Goal: Navigation & Orientation: Find specific page/section

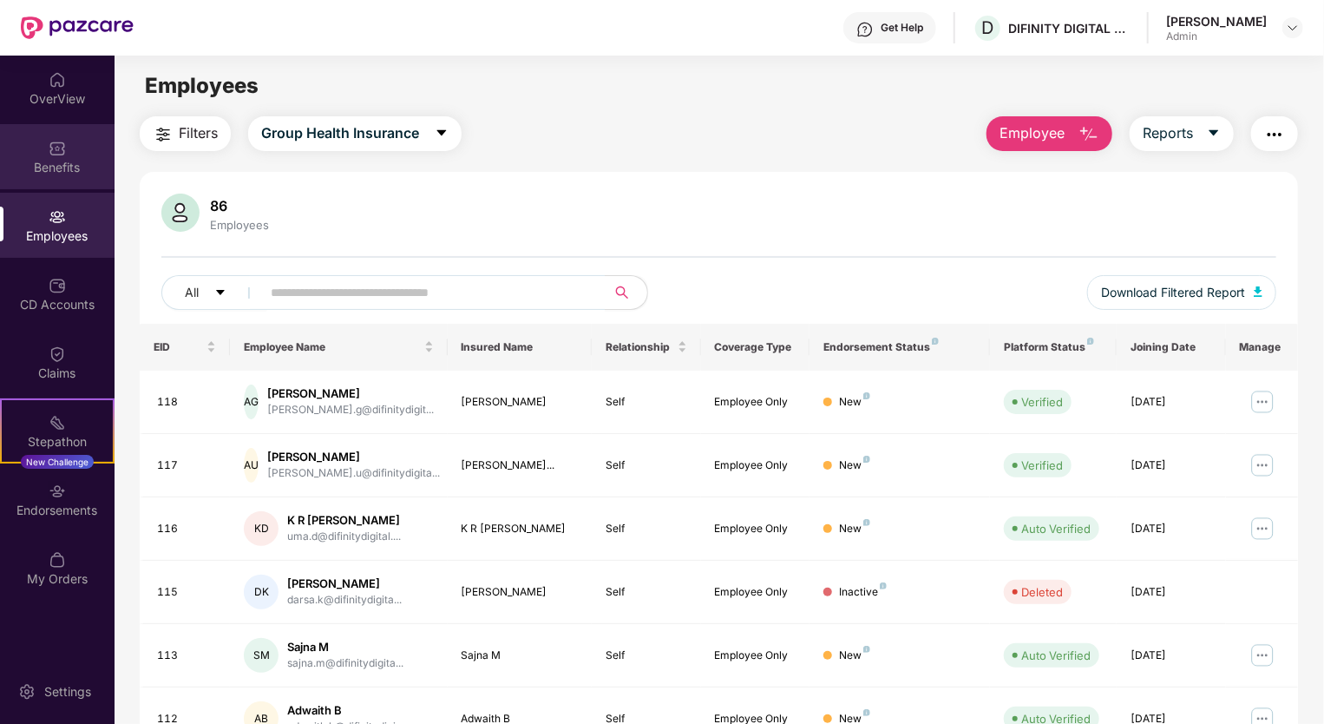
click at [51, 164] on div "Benefits" at bounding box center [57, 167] width 115 height 17
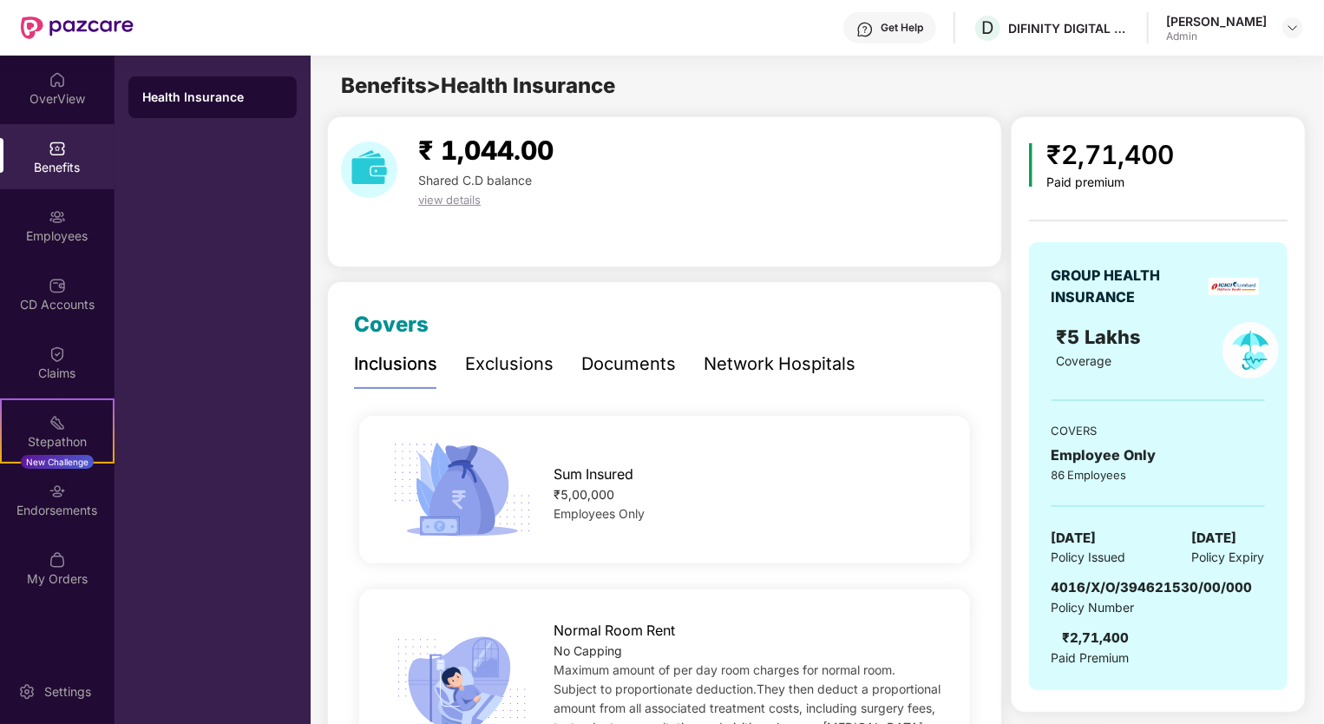
click at [1302, 88] on div "Benefits > Health Insurance" at bounding box center [817, 85] width 1012 height 33
click at [175, 33] on div "Get Help D DIFINITY DIGITAL LLP [PERSON_NAME] Admin" at bounding box center [719, 28] width 1170 height 56
click at [62, 104] on div "OverView" at bounding box center [57, 98] width 115 height 17
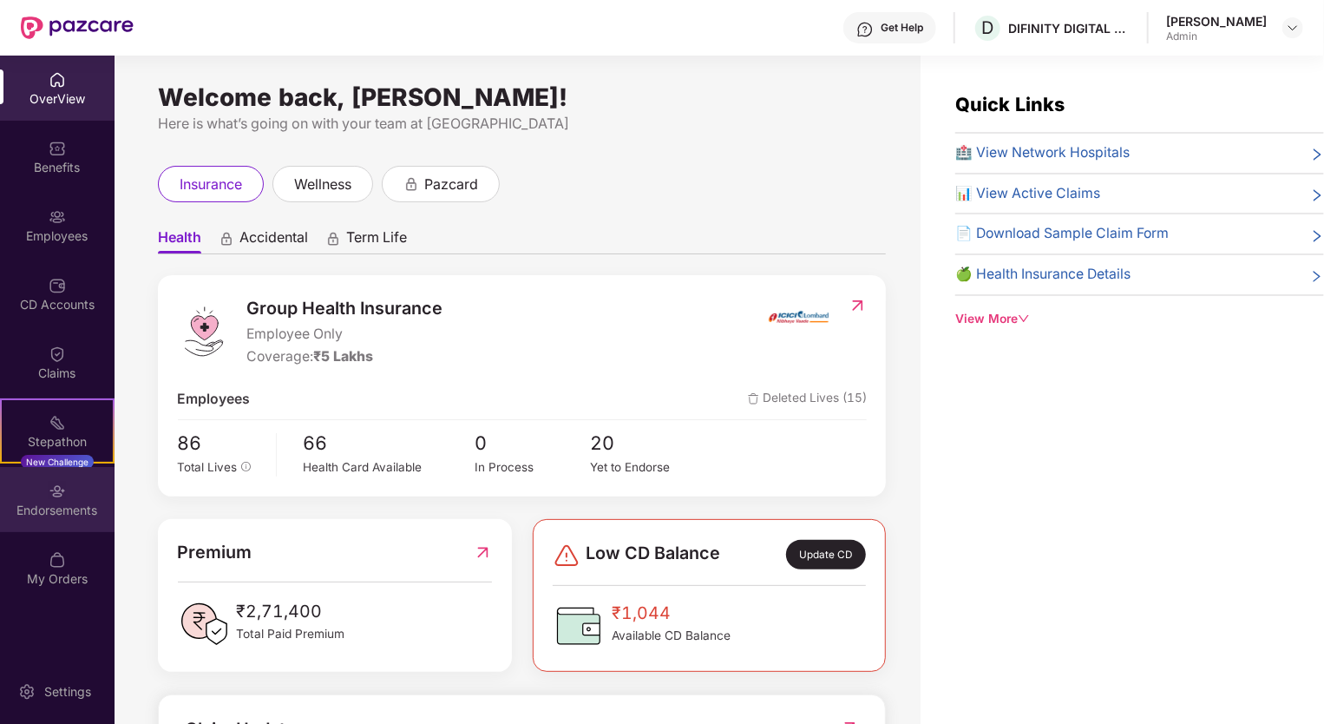
click at [69, 489] on div "Endorsements" at bounding box center [57, 499] width 115 height 65
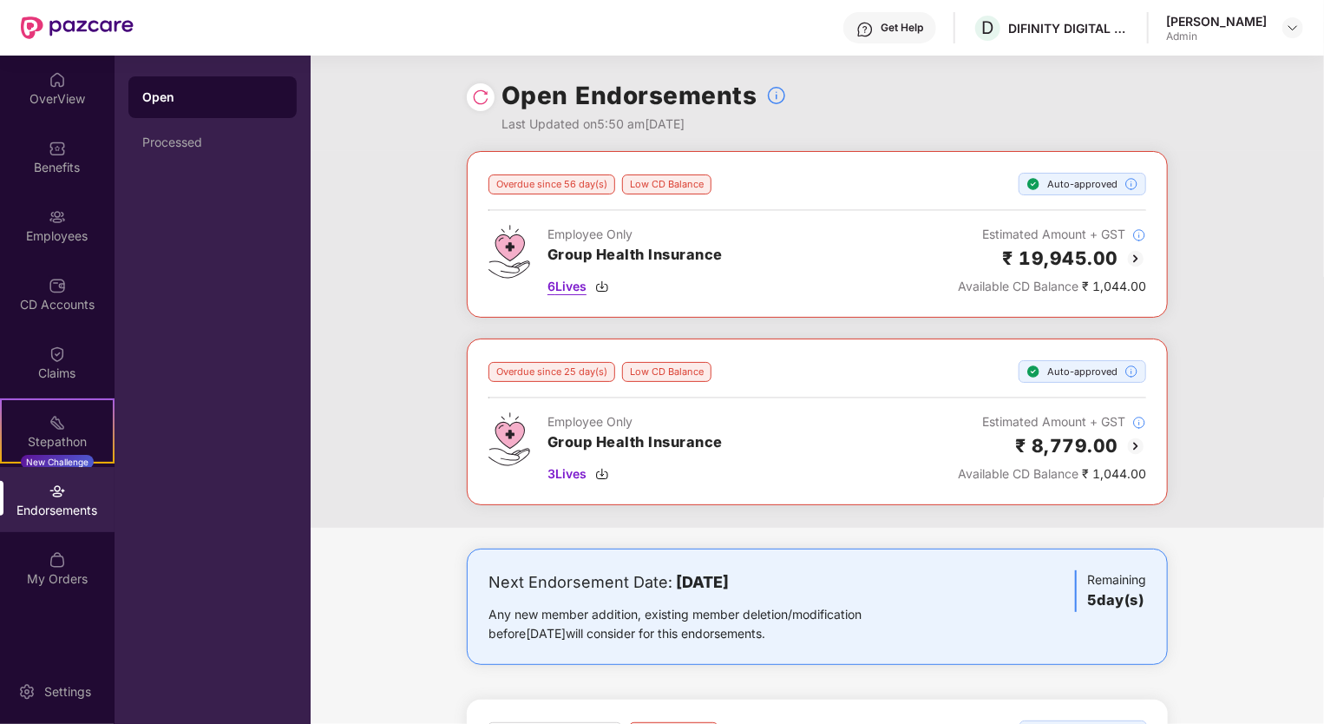
click at [566, 283] on span "6 Lives" at bounding box center [567, 286] width 39 height 19
click at [59, 167] on div "Benefits" at bounding box center [57, 167] width 115 height 17
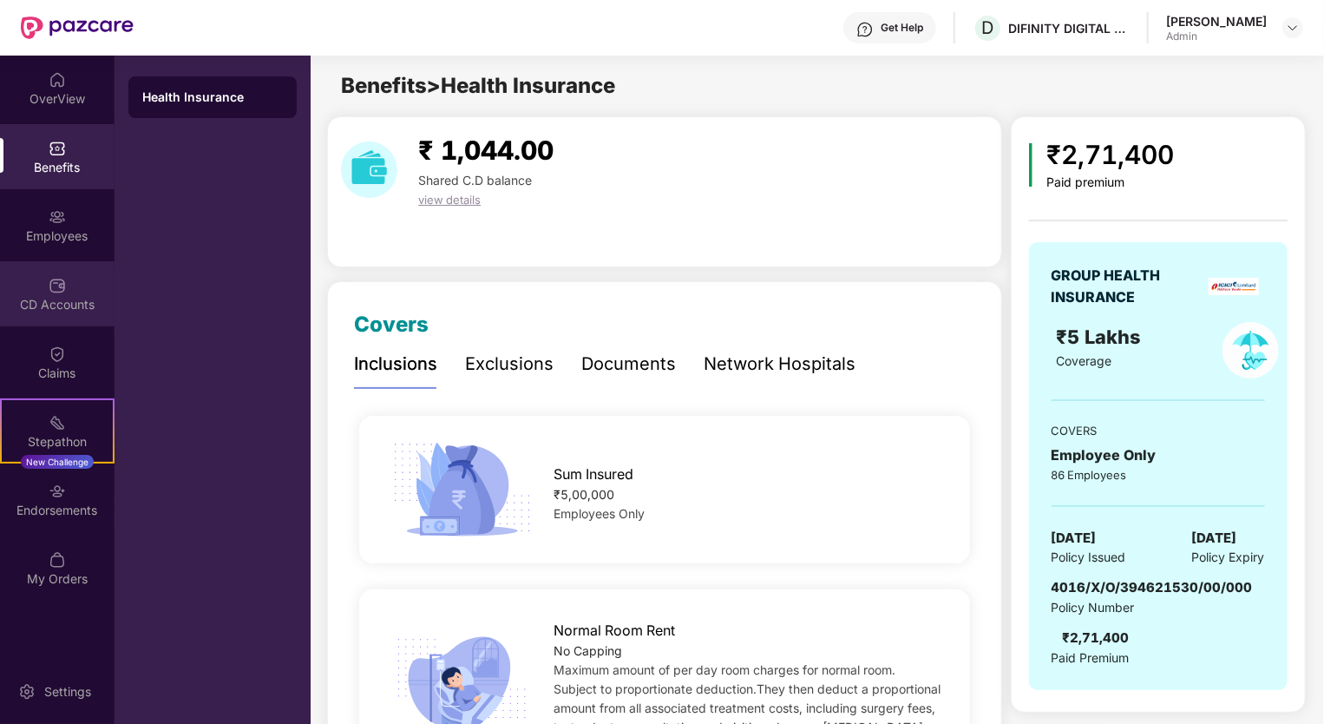
click at [61, 310] on div "CD Accounts" at bounding box center [57, 304] width 115 height 17
